Goal: Find specific page/section: Find specific page/section

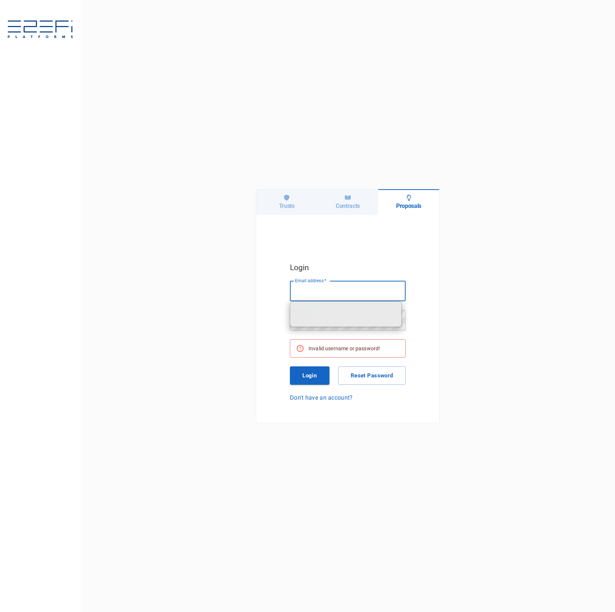
click at [285, 202] on div "Trusts" at bounding box center [286, 202] width 61 height 26
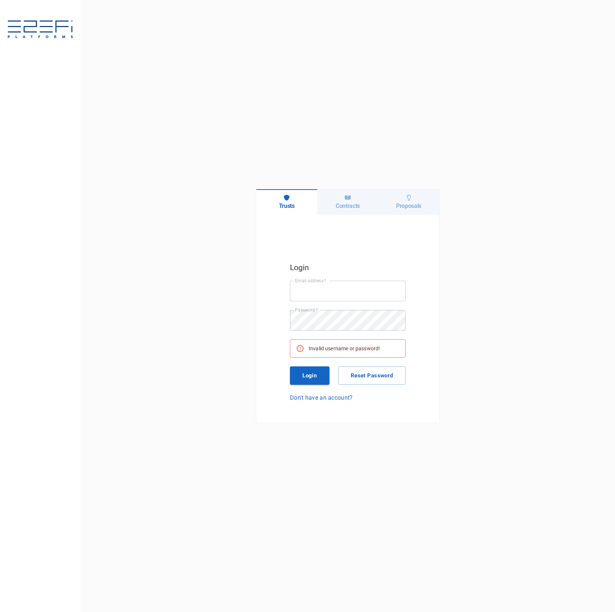
click at [356, 285] on input "Email address   *" at bounding box center [348, 291] width 116 height 20
type input "ken@integratedcapital.io"
click at [313, 365] on div "Email address   * ken@integratedcapital.io Email address   * Password   * Passw…" at bounding box center [348, 341] width 116 height 121
click at [301, 403] on div "Login Email address   * ken@integratedcapital.io Email address   * Password   *…" at bounding box center [347, 332] width 124 height 150
click at [306, 386] on div "Email address   * ken@integratedcapital.io Email address   * Password   * Passw…" at bounding box center [348, 341] width 116 height 121
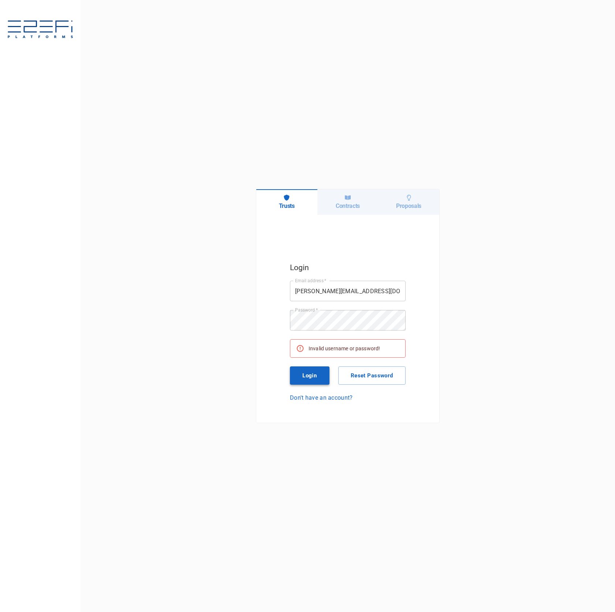
click at [308, 370] on button "Login" at bounding box center [310, 375] width 40 height 18
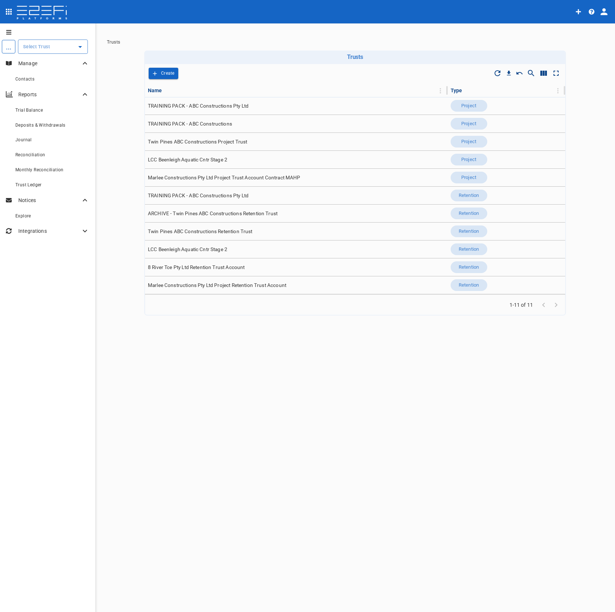
click at [607, 15] on icon "profile" at bounding box center [604, 12] width 10 height 10
click at [591, 35] on span "Organisation" at bounding box center [582, 32] width 31 height 8
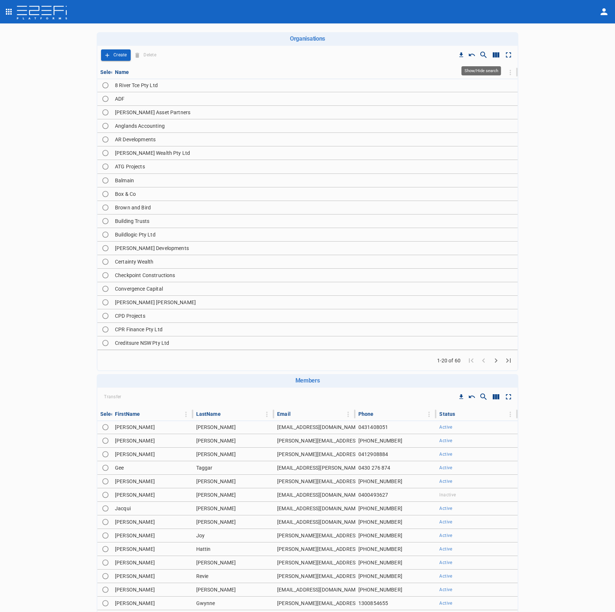
click at [480, 52] on icon "Show/Hide search" at bounding box center [483, 55] width 6 height 6
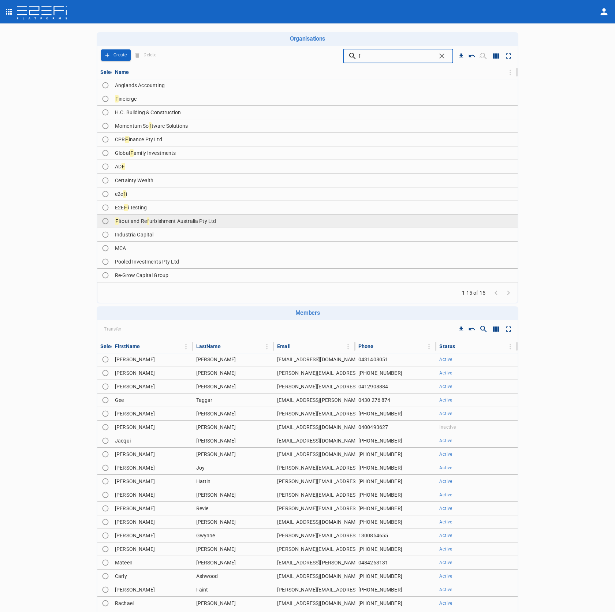
type input "f"
click at [351, 222] on td "F itout and Re f urbishment Australia Pty Ltd" at bounding box center [314, 220] width 405 height 13
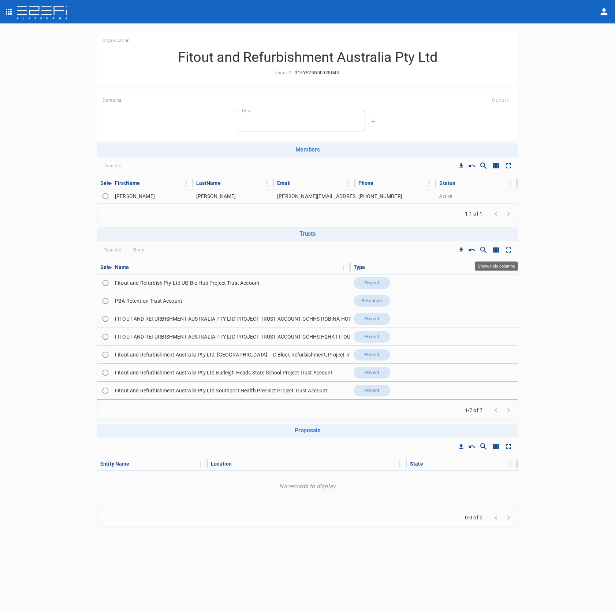
click at [496, 251] on icon "Show/Hide columns" at bounding box center [495, 249] width 7 height 5
click at [505, 303] on input "ID" at bounding box center [498, 304] width 42 height 14
checkbox input "true"
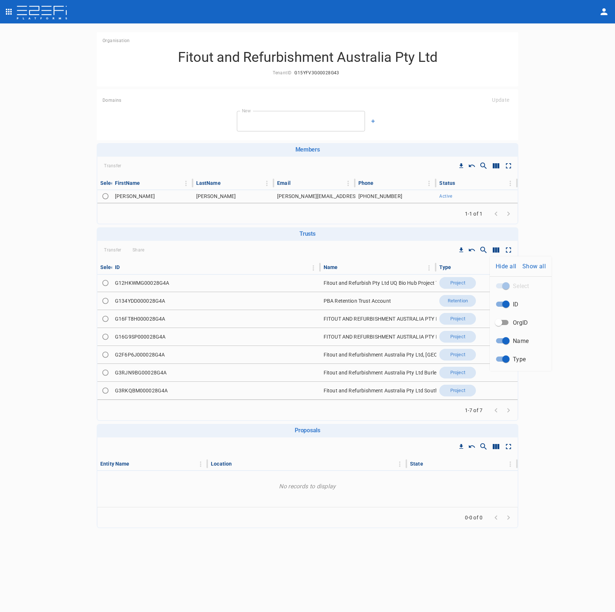
click at [319, 269] on div at bounding box center [307, 306] width 615 height 612
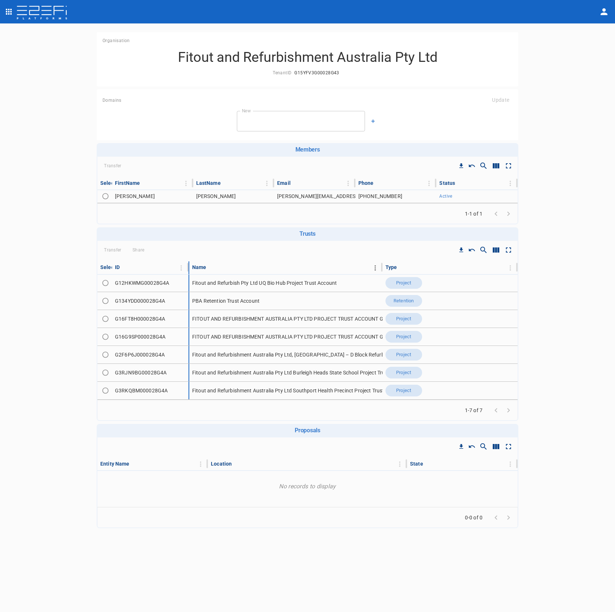
drag, startPoint x: 319, startPoint y: 269, endPoint x: 225, endPoint y: 269, distance: 94.4
click at [225, 269] on tr "Select ID Name Type" at bounding box center [307, 267] width 420 height 12
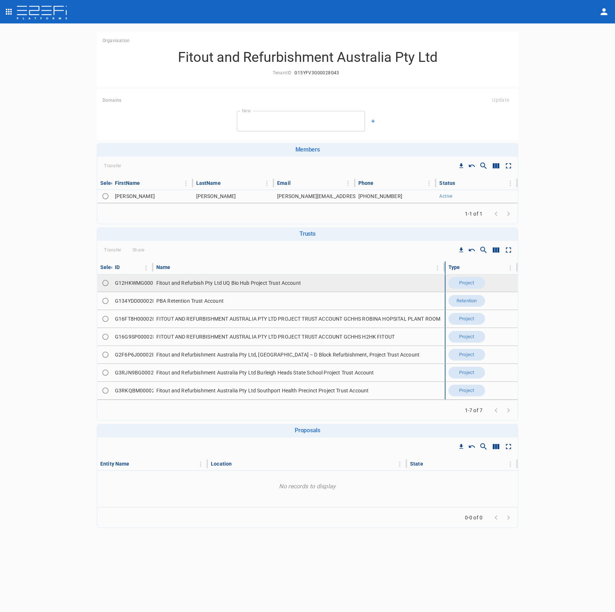
drag, startPoint x: 381, startPoint y: 267, endPoint x: 441, endPoint y: 280, distance: 61.6
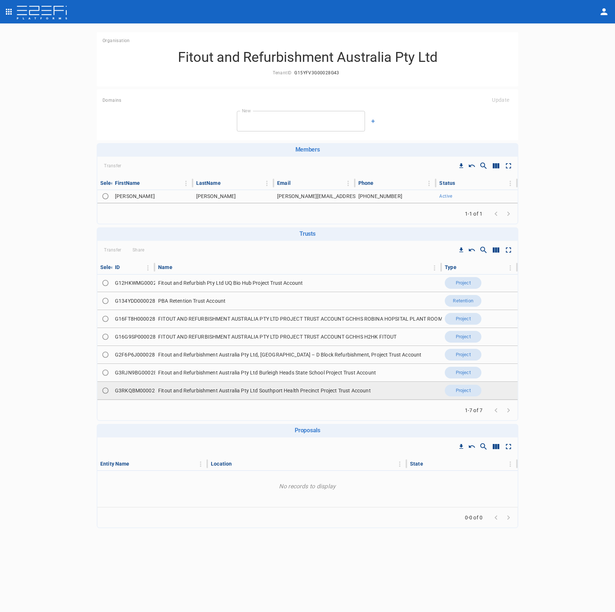
click at [144, 390] on td "G3RKQBM000028G4A" at bounding box center [133, 391] width 43 height 18
copy td "G3RKQBM000028G4A"
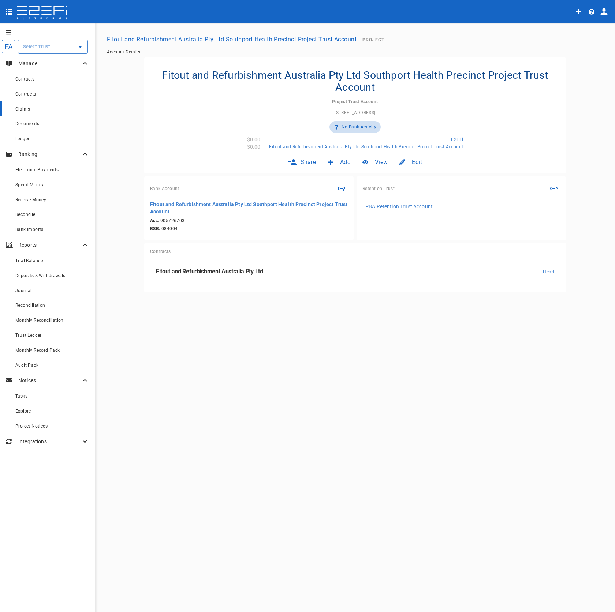
click at [50, 113] on link "Claims" at bounding box center [47, 108] width 95 height 15
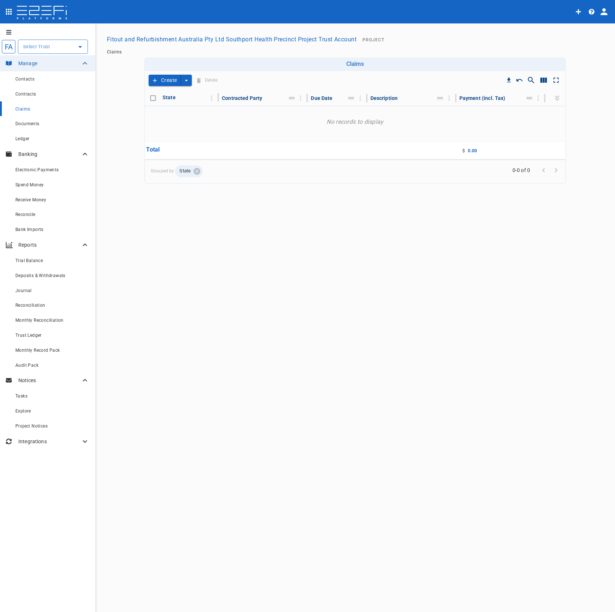
drag, startPoint x: 97, startPoint y: 103, endPoint x: 102, endPoint y: 102, distance: 4.9
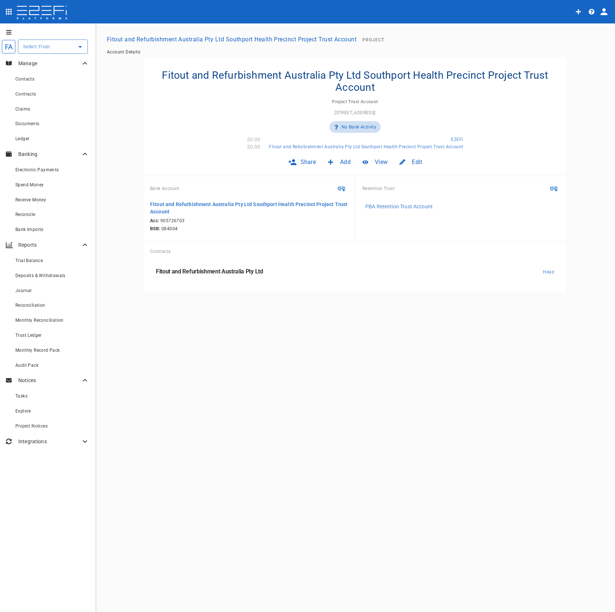
click at [425, 160] on div "Edit" at bounding box center [410, 161] width 34 height 17
click at [71, 136] on div at bounding box center [307, 306] width 615 height 612
click at [59, 138] on div "Ledger" at bounding box center [52, 138] width 74 height 9
click at [403, 207] on p "PBA Retention Trust Account" at bounding box center [398, 206] width 67 height 7
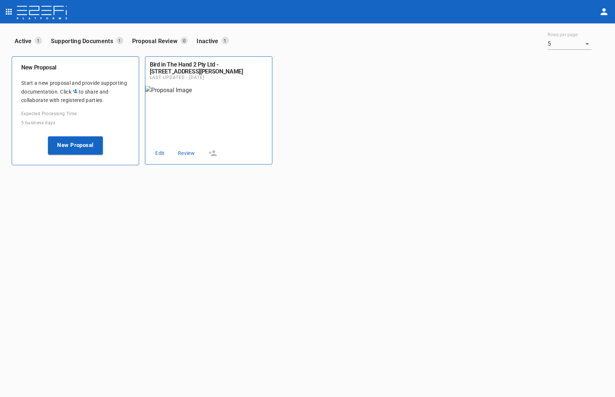
click at [10, 9] on icon "open drawer" at bounding box center [8, 11] width 9 height 9
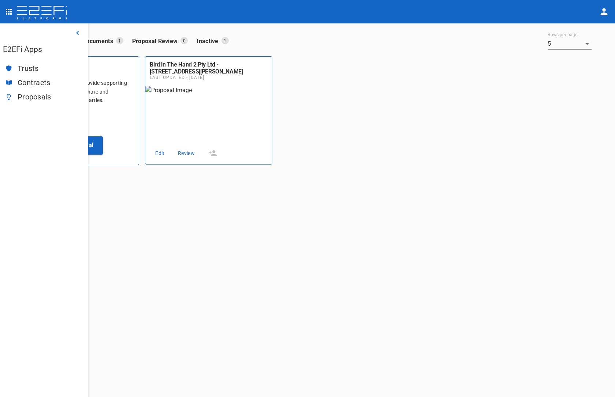
click at [26, 63] on div "Trusts" at bounding box center [44, 68] width 88 height 14
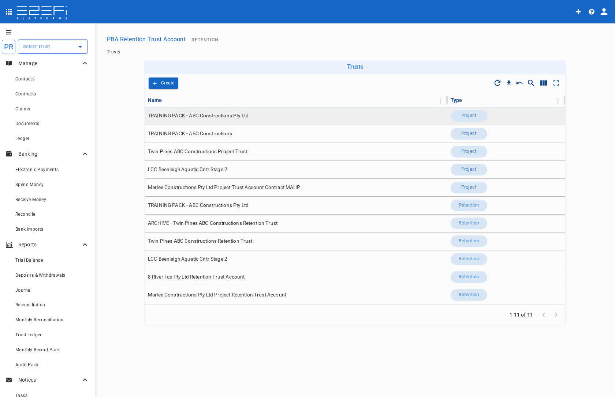
click at [255, 116] on td "TRAINING PACK - ABC Constructions Pty Ltd" at bounding box center [296, 116] width 303 height 18
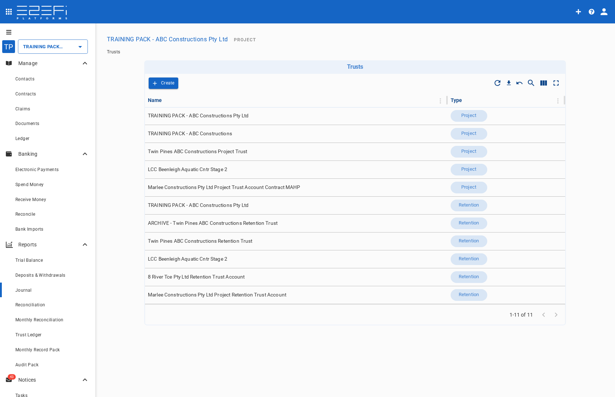
click at [40, 288] on div "Journal" at bounding box center [52, 290] width 74 height 9
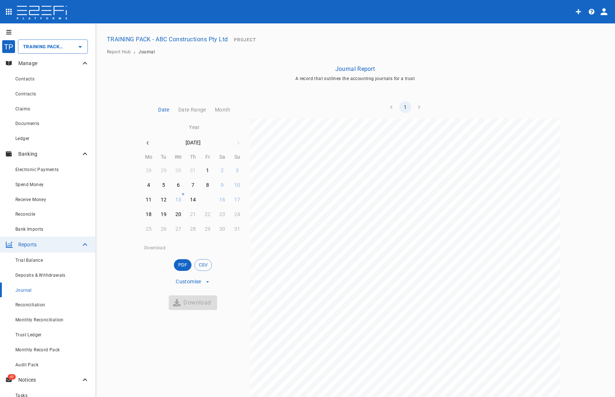
click at [200, 195] on button "15" at bounding box center [207, 200] width 14 height 14
click at [41, 209] on link "Reconcile" at bounding box center [47, 214] width 95 height 15
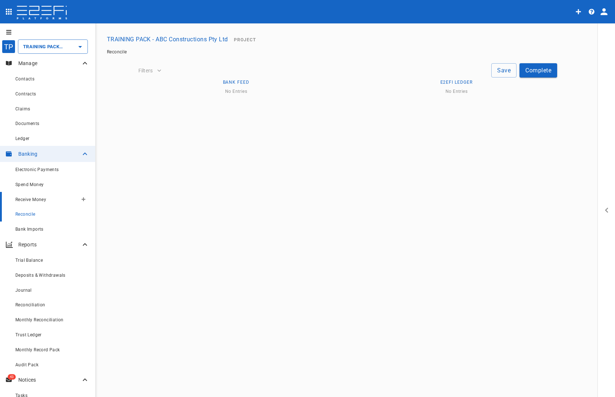
click at [43, 195] on div "Receive Money" at bounding box center [46, 199] width 62 height 9
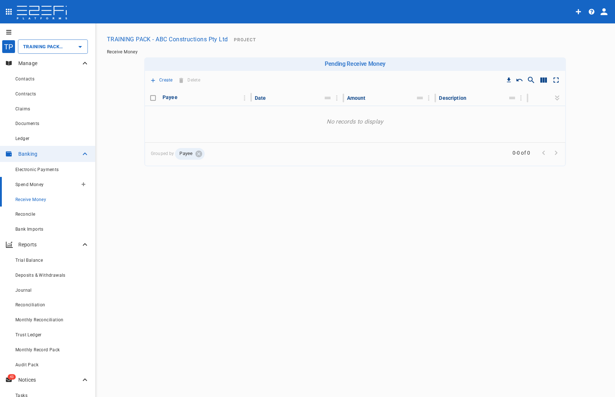
click at [33, 186] on span "Spend Money" at bounding box center [29, 184] width 28 height 5
click at [31, 106] on div "Claims" at bounding box center [52, 108] width 74 height 9
